Goal: Task Accomplishment & Management: Complete application form

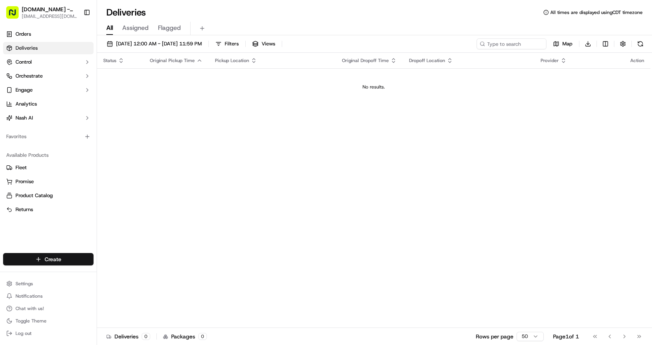
click at [28, 256] on html "[DOMAIN_NAME] - The Colony [EMAIL_ADDRESS][DOMAIN_NAME] Toggle Sidebar Orders D…" at bounding box center [326, 172] width 652 height 345
click at [116, 271] on link "Delivery" at bounding box center [140, 274] width 87 height 14
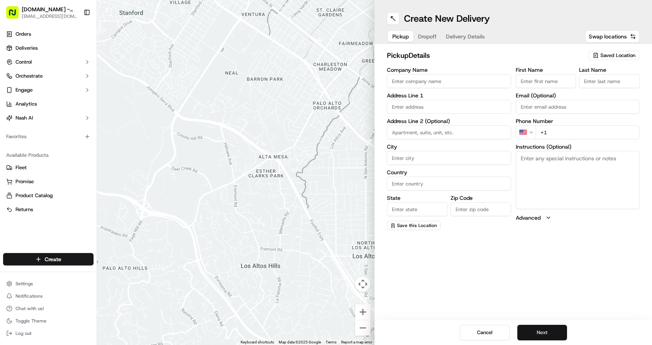
click at [557, 330] on button "Next" at bounding box center [542, 333] width 50 height 16
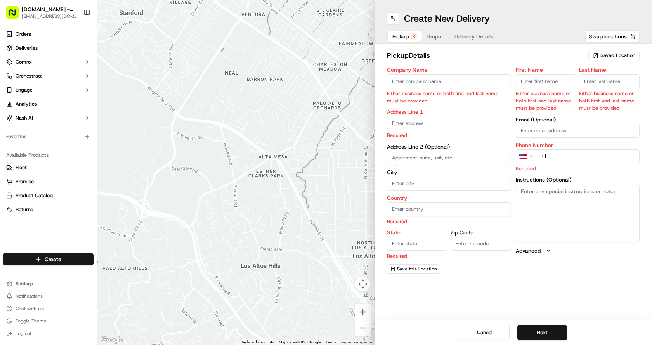
click at [557, 329] on button "Next" at bounding box center [542, 333] width 50 height 16
click at [623, 53] on span "Saved Location" at bounding box center [617, 55] width 35 height 7
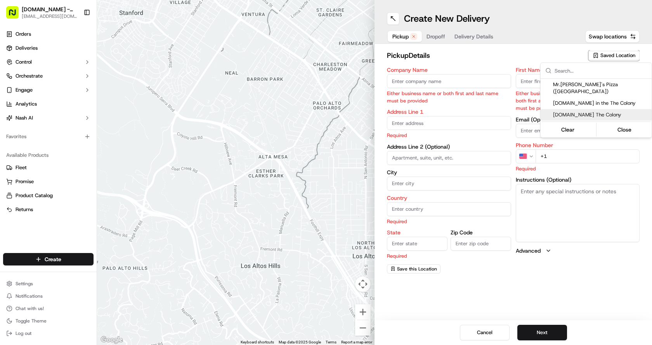
click at [598, 109] on div "[DOMAIN_NAME] The Colony" at bounding box center [595, 115] width 111 height 12
type input "[DOMAIN_NAME] The Colony"
type input "[STREET_ADDRESS]"
type input "#148"
type input "The Colony"
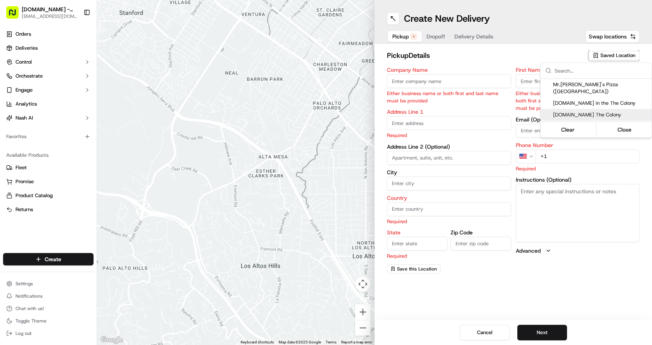
type input "US"
type input "[GEOGRAPHIC_DATA]"
type input "75056"
type input "Manager"
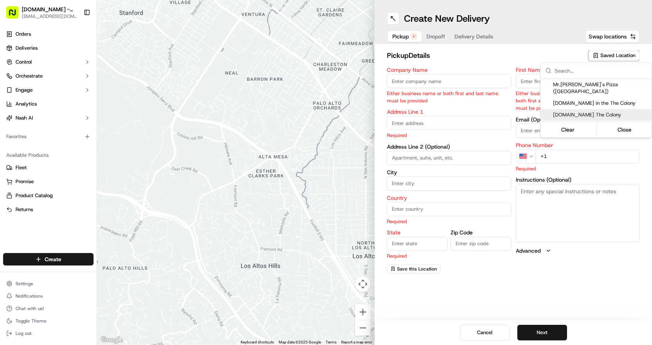
type input "[PHONE_NUMBER]"
type textarea "Please come to Suite# 148"
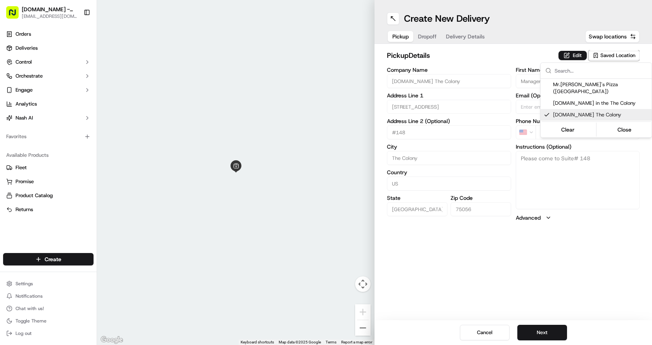
click at [549, 334] on html "[DOMAIN_NAME] - The Colony [EMAIL_ADDRESS][DOMAIN_NAME] Toggle Sidebar Orders D…" at bounding box center [326, 172] width 652 height 345
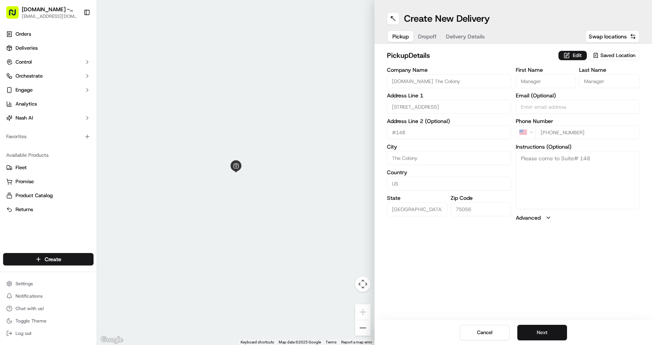
click at [526, 333] on button "Next" at bounding box center [542, 333] width 50 height 16
click at [530, 85] on input "First Name" at bounding box center [546, 81] width 61 height 14
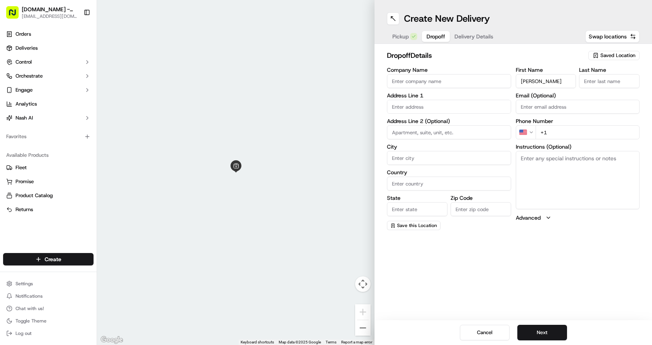
type input "[PERSON_NAME]"
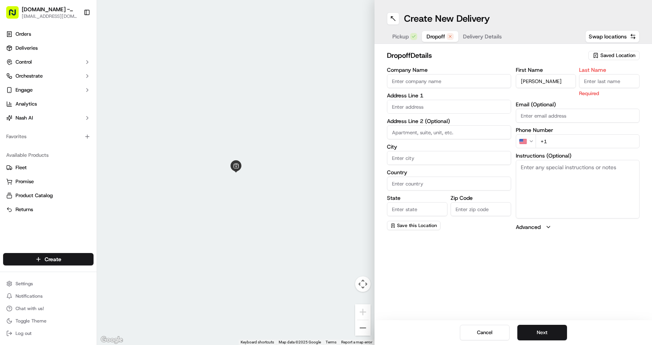
click at [594, 81] on input "Last Name" at bounding box center [609, 81] width 61 height 14
type input "reynols"
click at [404, 105] on input "text" at bounding box center [449, 107] width 124 height 14
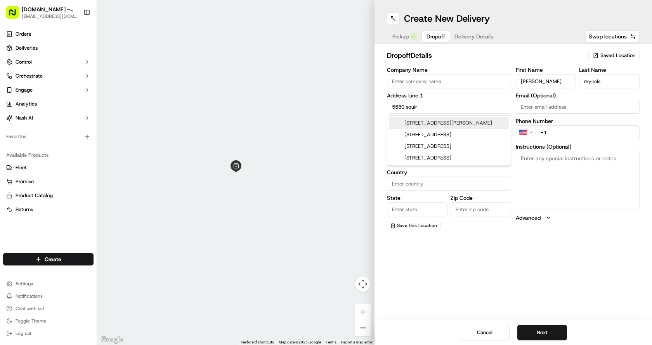
click at [428, 122] on div "[STREET_ADDRESS][PERSON_NAME]" at bounding box center [449, 123] width 120 height 12
type input "[STREET_ADDRESS][PERSON_NAME]"
type input "The Colony"
type input "[GEOGRAPHIC_DATA]"
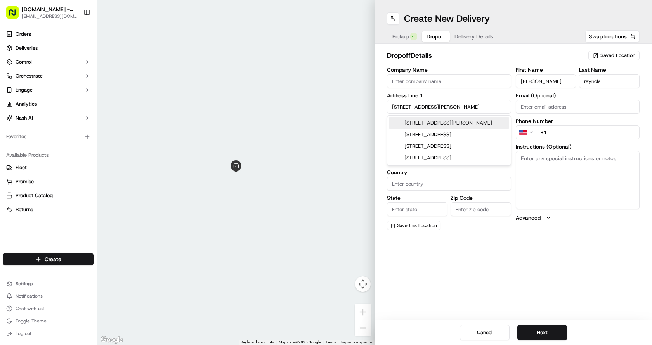
type input "75056"
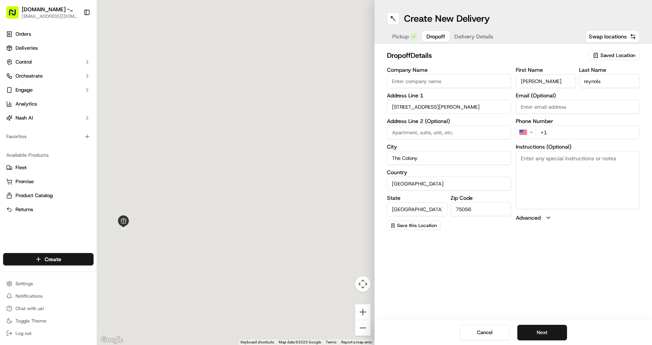
type input "[STREET_ADDRESS][PERSON_NAME]"
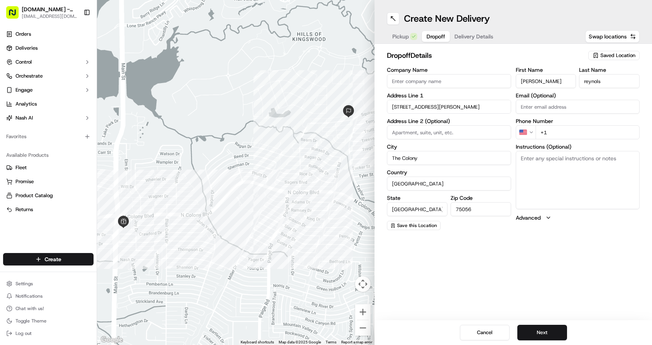
click at [580, 135] on input "+1" at bounding box center [587, 132] width 104 height 14
type input "[PHONE_NUMBER]"
click at [549, 332] on button "Next" at bounding box center [542, 333] width 50 height 16
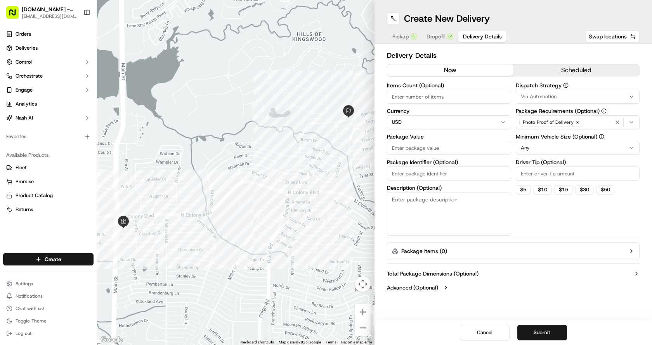
click at [435, 147] on input "Package Value" at bounding box center [449, 148] width 124 height 14
type input "36.51"
click at [441, 216] on textarea "Description (Optional)" at bounding box center [449, 213] width 124 height 43
type textarea "deliver to customer hands please"
click at [535, 331] on button "Submit" at bounding box center [542, 333] width 50 height 16
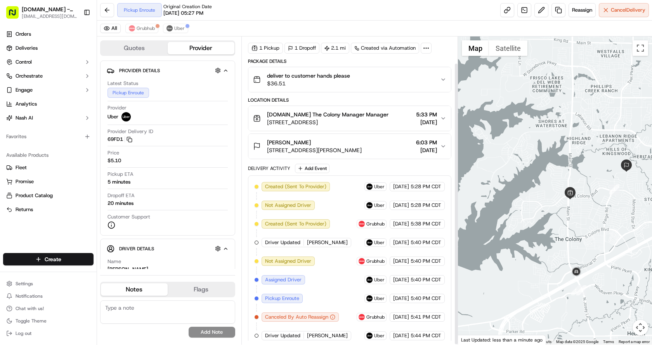
scroll to position [29, 0]
